Goal: Download file/media

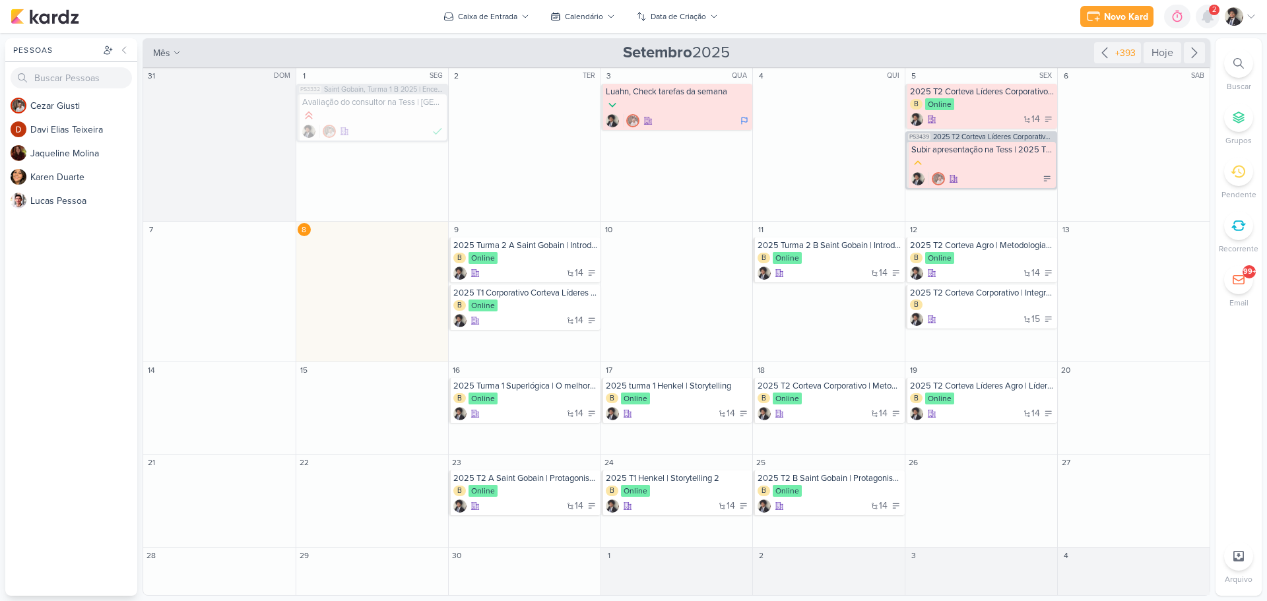
click at [1208, 15] on icon at bounding box center [1207, 17] width 11 height 12
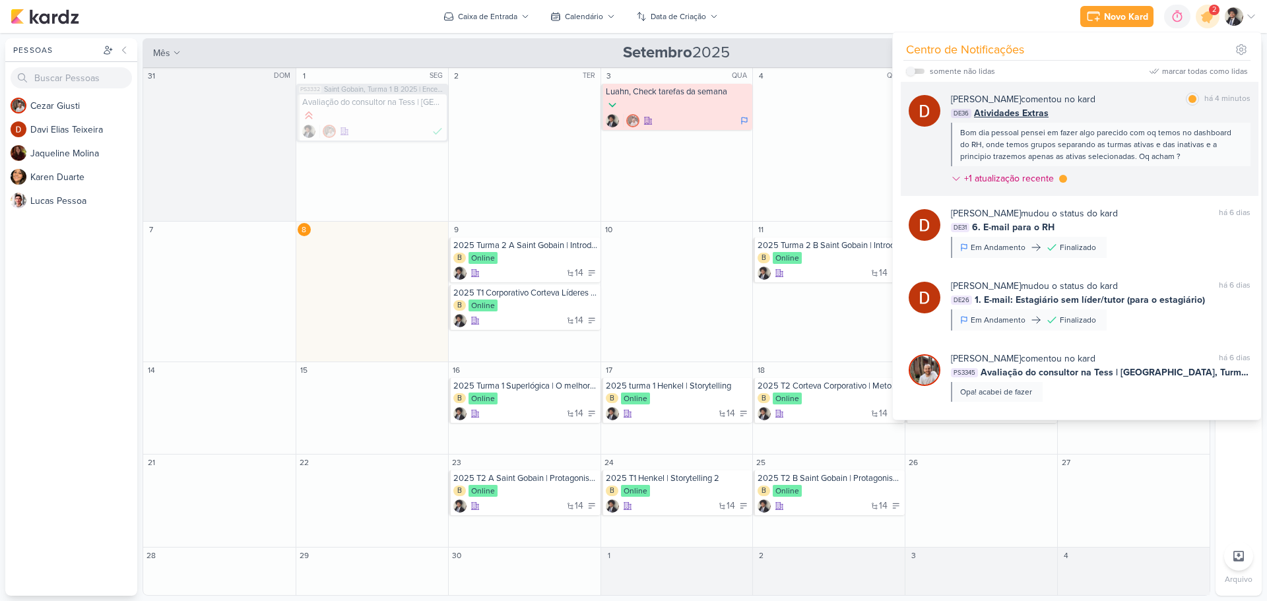
click at [995, 116] on span "Atividades Extras" at bounding box center [1011, 113] width 75 height 14
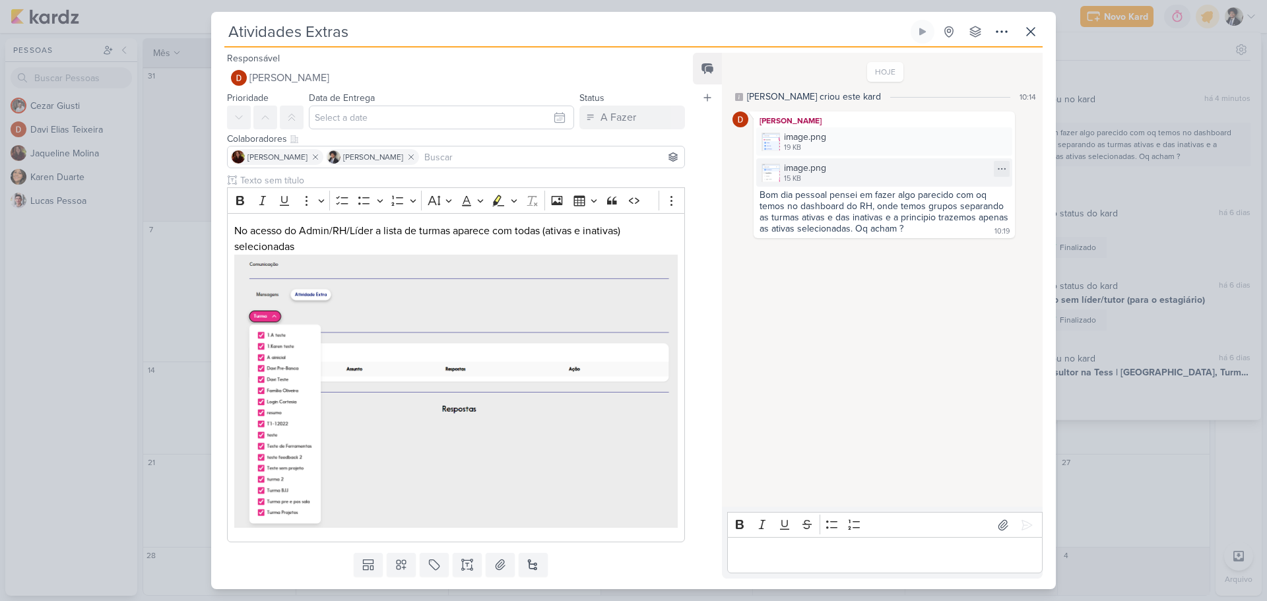
click at [811, 170] on div "image.png" at bounding box center [805, 168] width 42 height 14
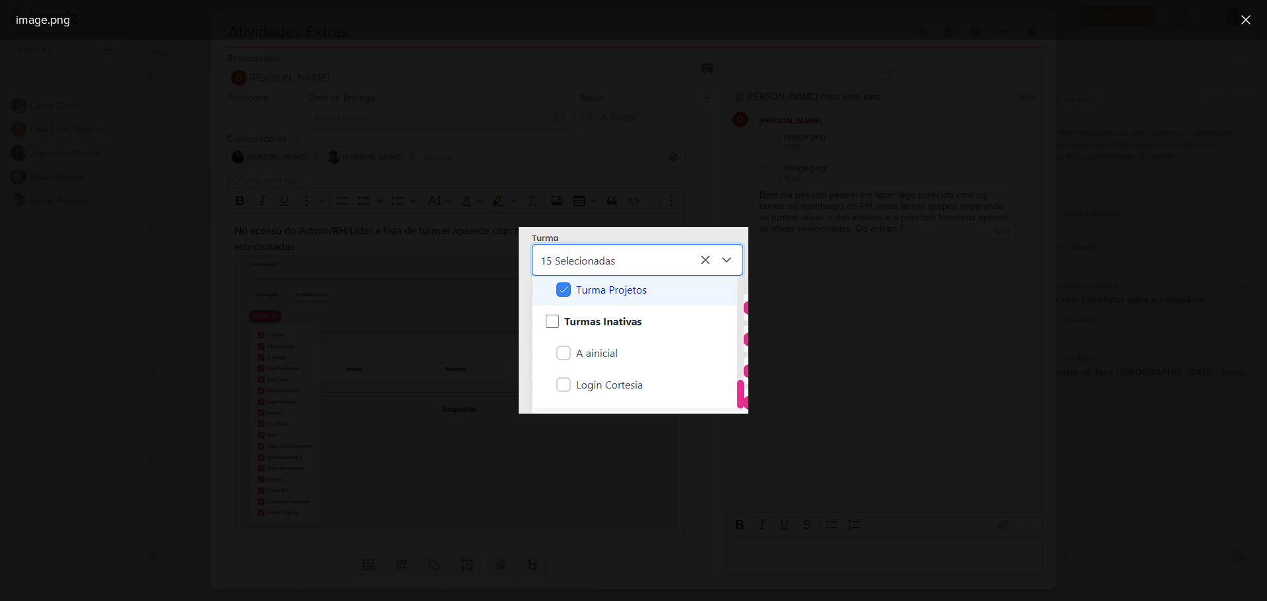
click at [887, 166] on div at bounding box center [633, 320] width 1267 height 561
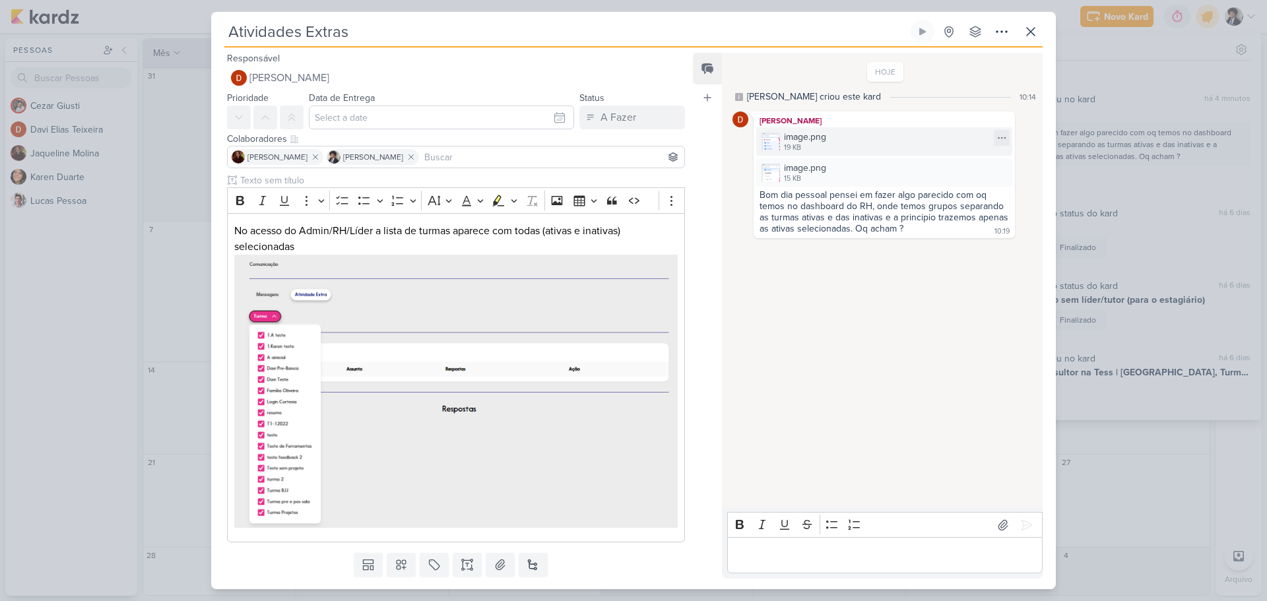
click at [856, 146] on div "image.png 19 KB" at bounding box center [884, 141] width 256 height 28
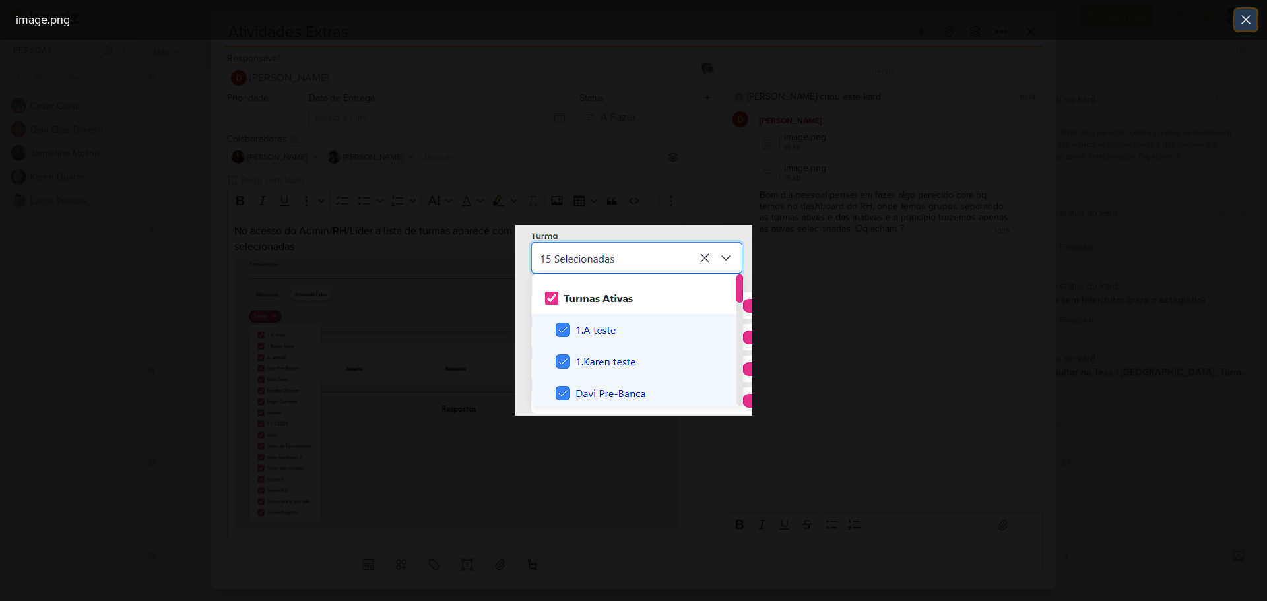
click at [1243, 22] on icon at bounding box center [1245, 20] width 8 height 8
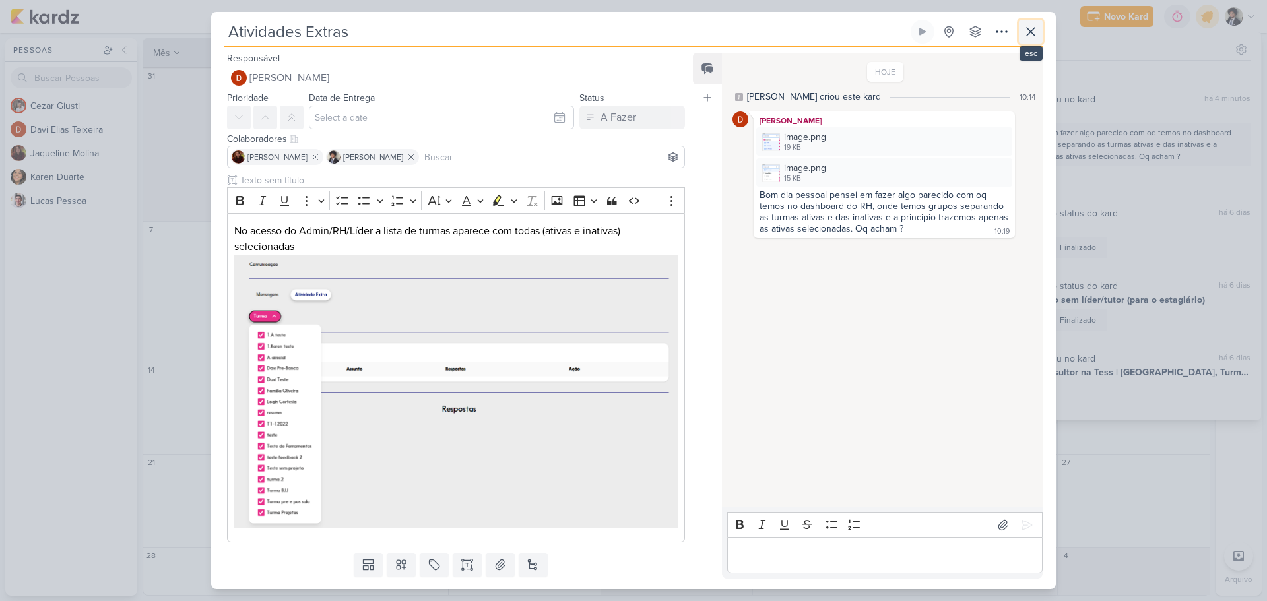
click at [1032, 32] on icon at bounding box center [1030, 32] width 16 height 16
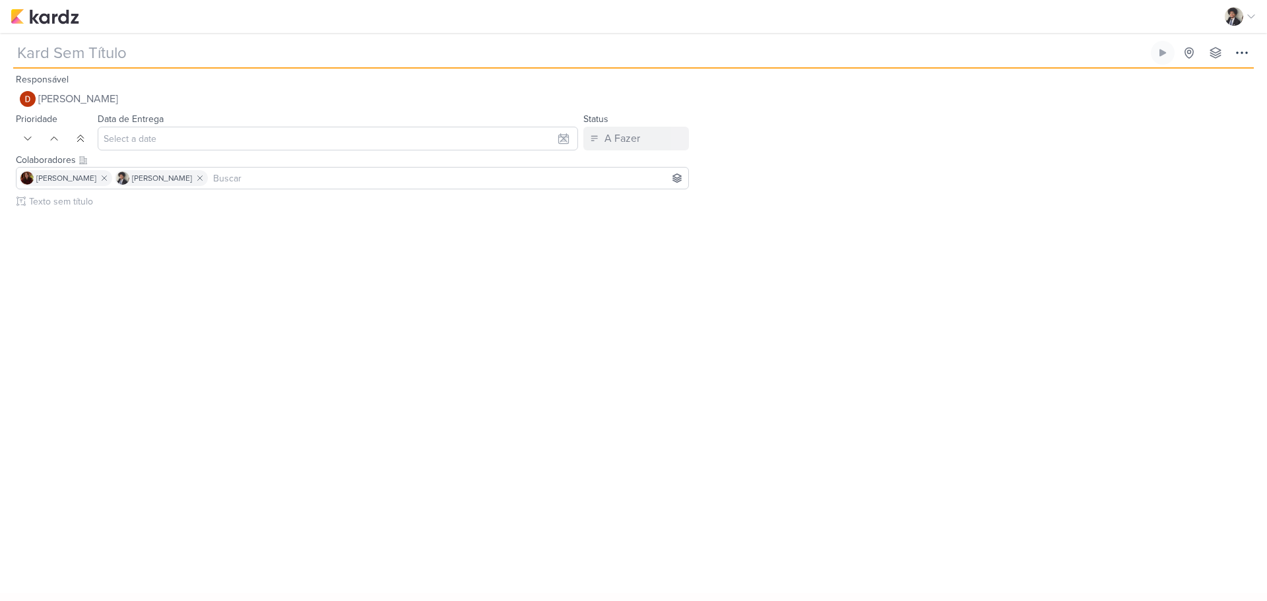
type input "Atividades Extras"
